Goal: Obtain resource: Download file/media

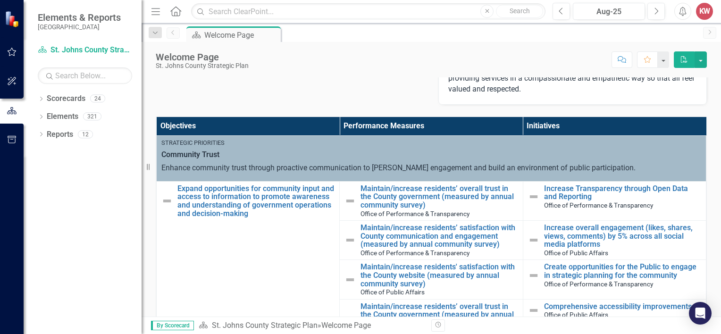
scroll to position [47, 0]
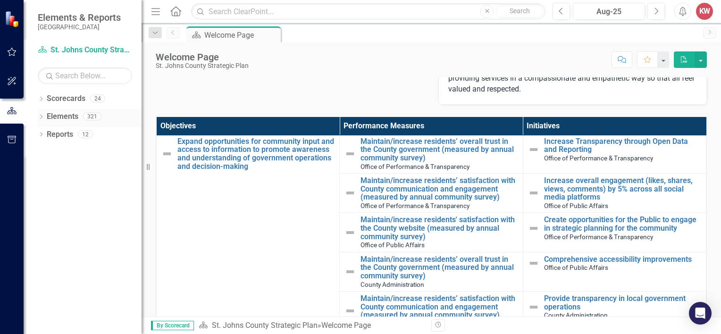
click at [42, 114] on div "Dropdown" at bounding box center [41, 118] width 7 height 8
click at [40, 189] on icon "Dropdown" at bounding box center [41, 188] width 7 height 5
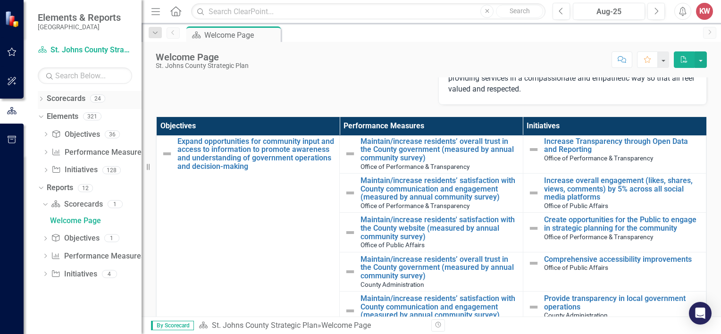
click at [40, 98] on icon "Dropdown" at bounding box center [41, 99] width 7 height 5
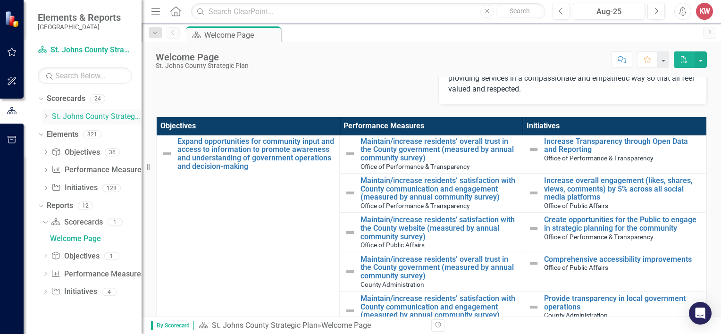
click at [45, 113] on div "Dropdown" at bounding box center [45, 117] width 7 height 8
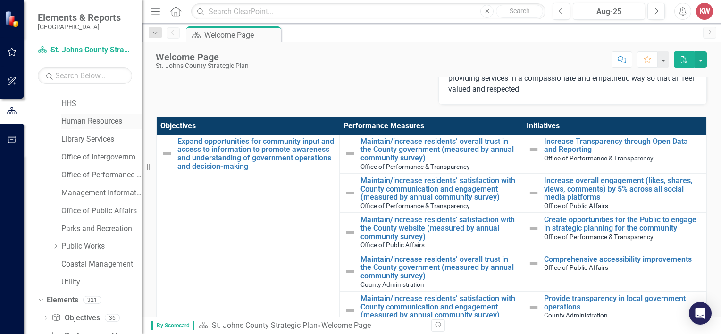
scroll to position [142, 0]
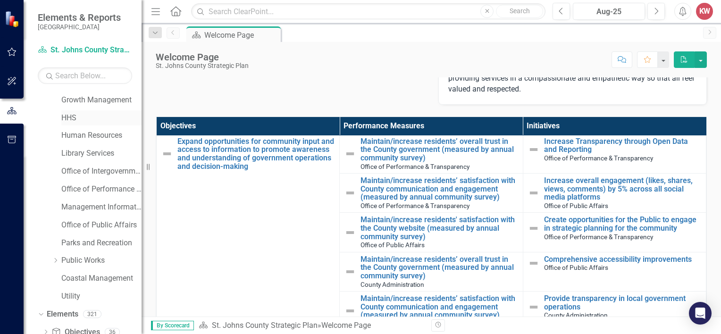
click at [71, 115] on link "HHS" at bounding box center [101, 118] width 80 height 11
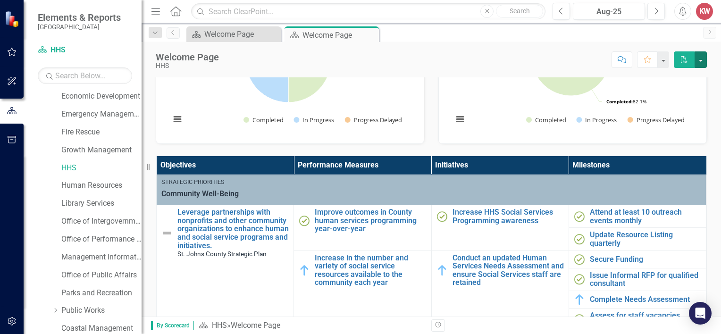
click at [700, 58] on button "button" at bounding box center [700, 59] width 12 height 17
click at [660, 57] on button "button" at bounding box center [663, 59] width 12 height 17
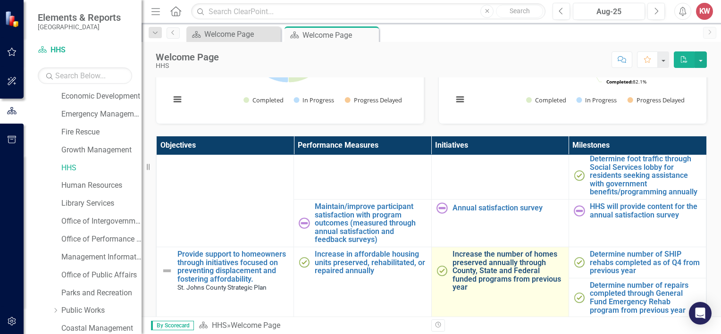
scroll to position [189, 0]
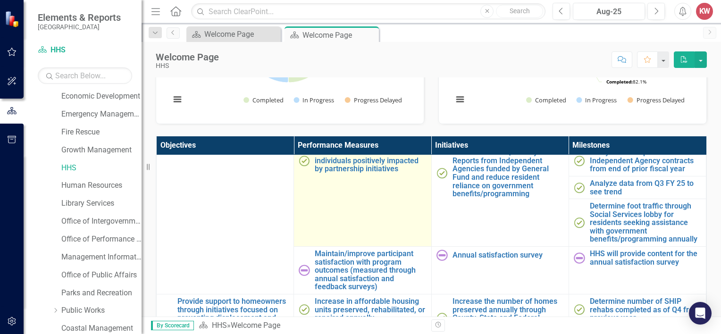
drag, startPoint x: 676, startPoint y: 273, endPoint x: 358, endPoint y: 215, distance: 324.1
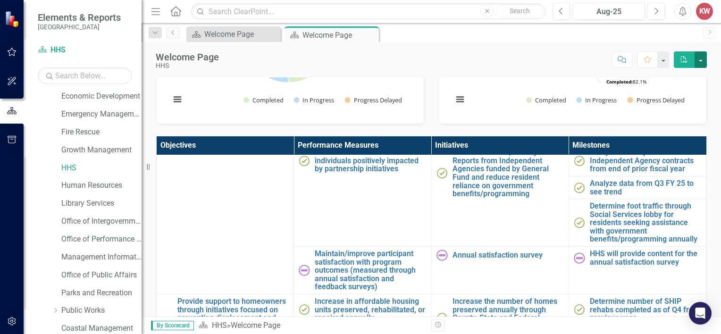
click at [699, 57] on button "button" at bounding box center [700, 59] width 12 height 17
click at [673, 92] on link "PDF Export to PDF" at bounding box center [668, 95] width 76 height 17
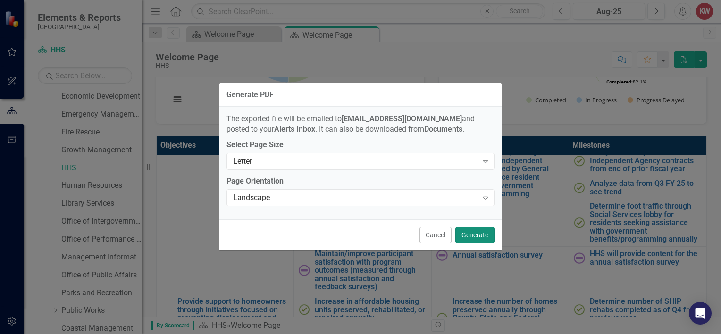
click at [474, 234] on button "Generate" at bounding box center [474, 235] width 39 height 17
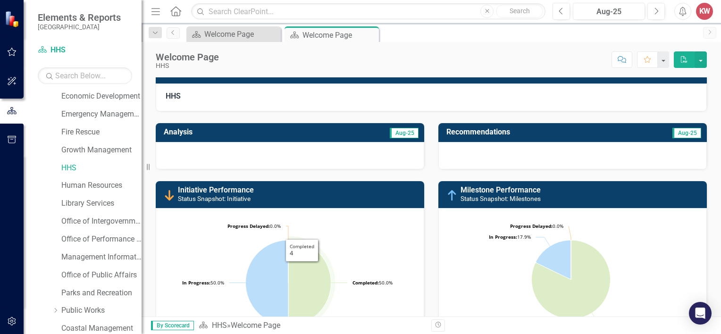
scroll to position [0, 0]
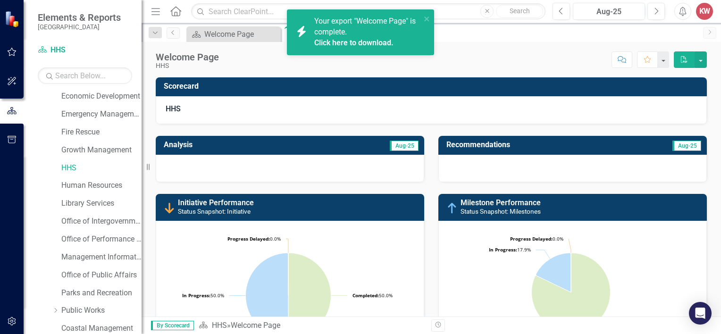
click at [368, 41] on link "Click here to download." at bounding box center [353, 42] width 79 height 9
